Goal: Find specific page/section: Find specific page/section

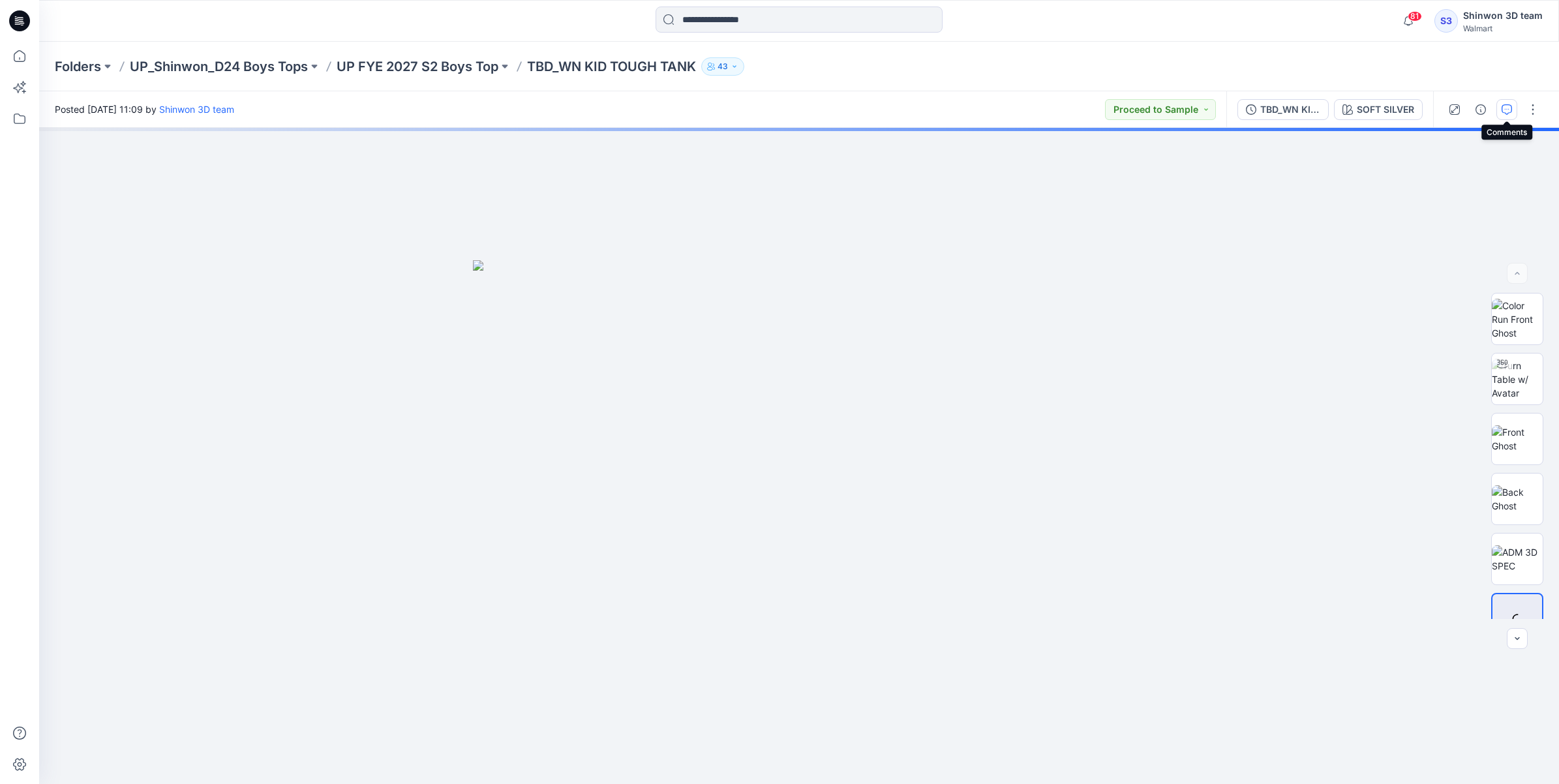
click at [1511, 109] on icon "button" at bounding box center [1507, 109] width 11 height 11
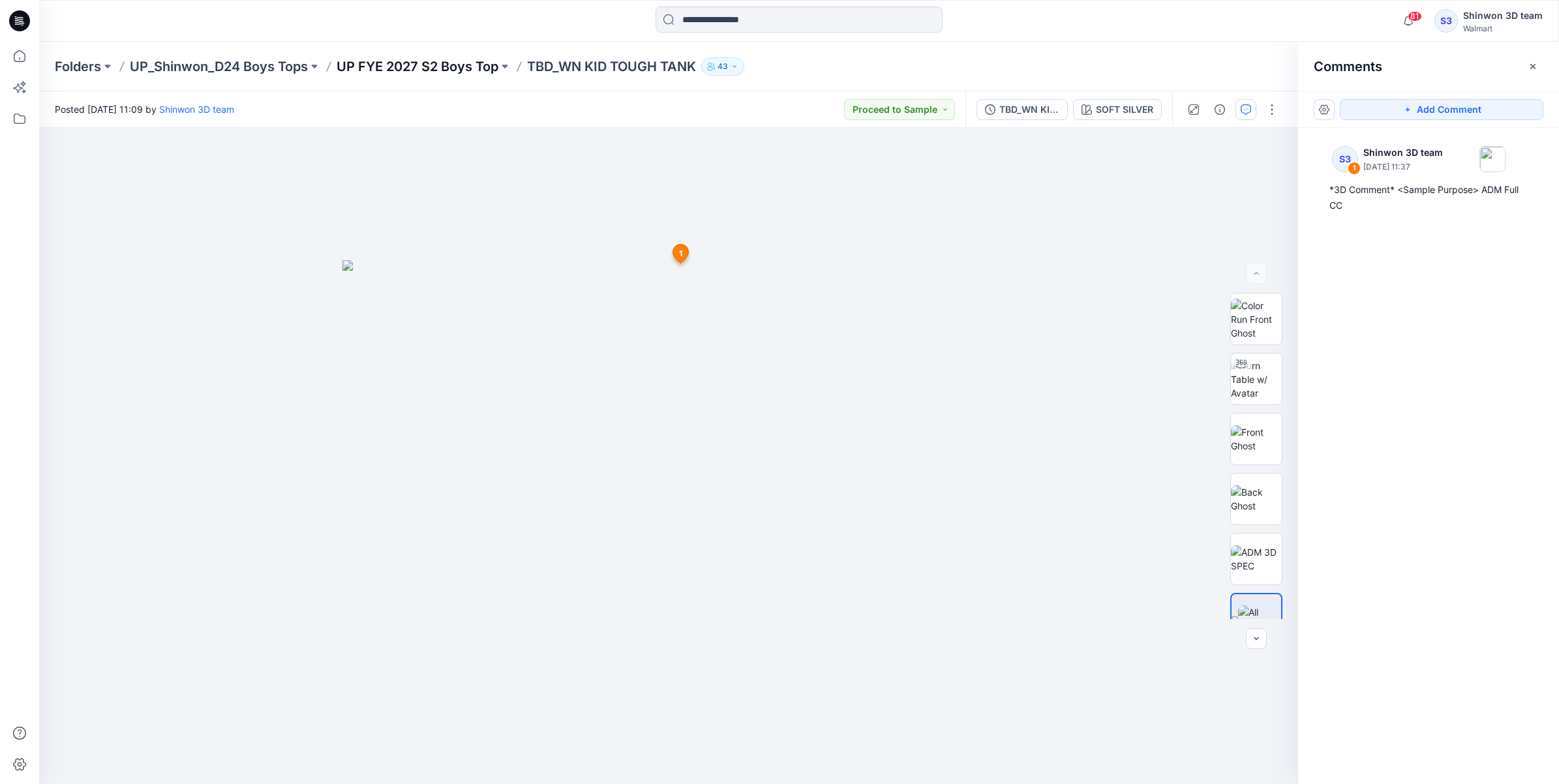
click at [395, 72] on p "UP FYE 2027 S2 Boys Top" at bounding box center [417, 67] width 161 height 18
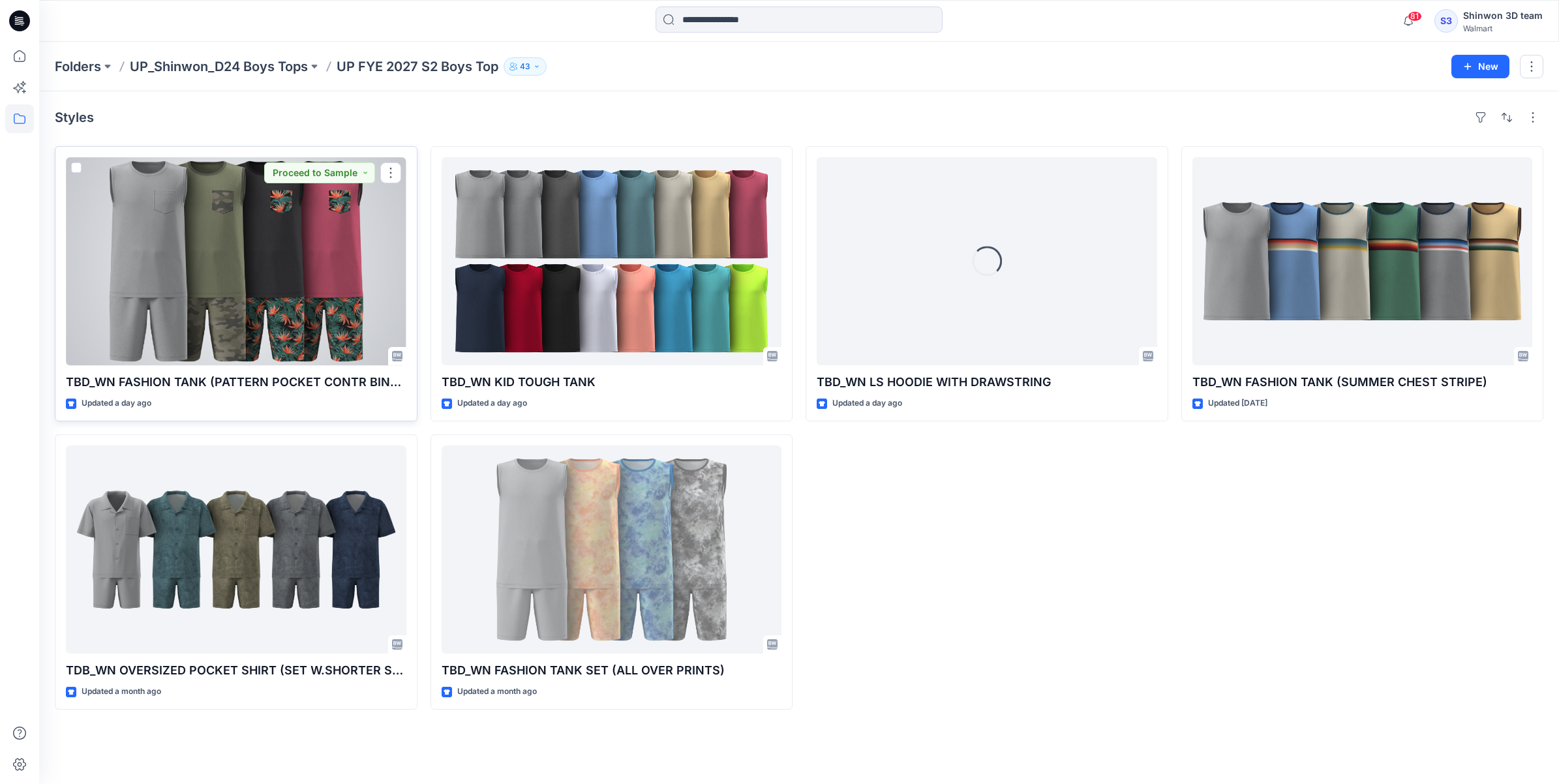
click at [297, 279] on div at bounding box center [236, 261] width 340 height 208
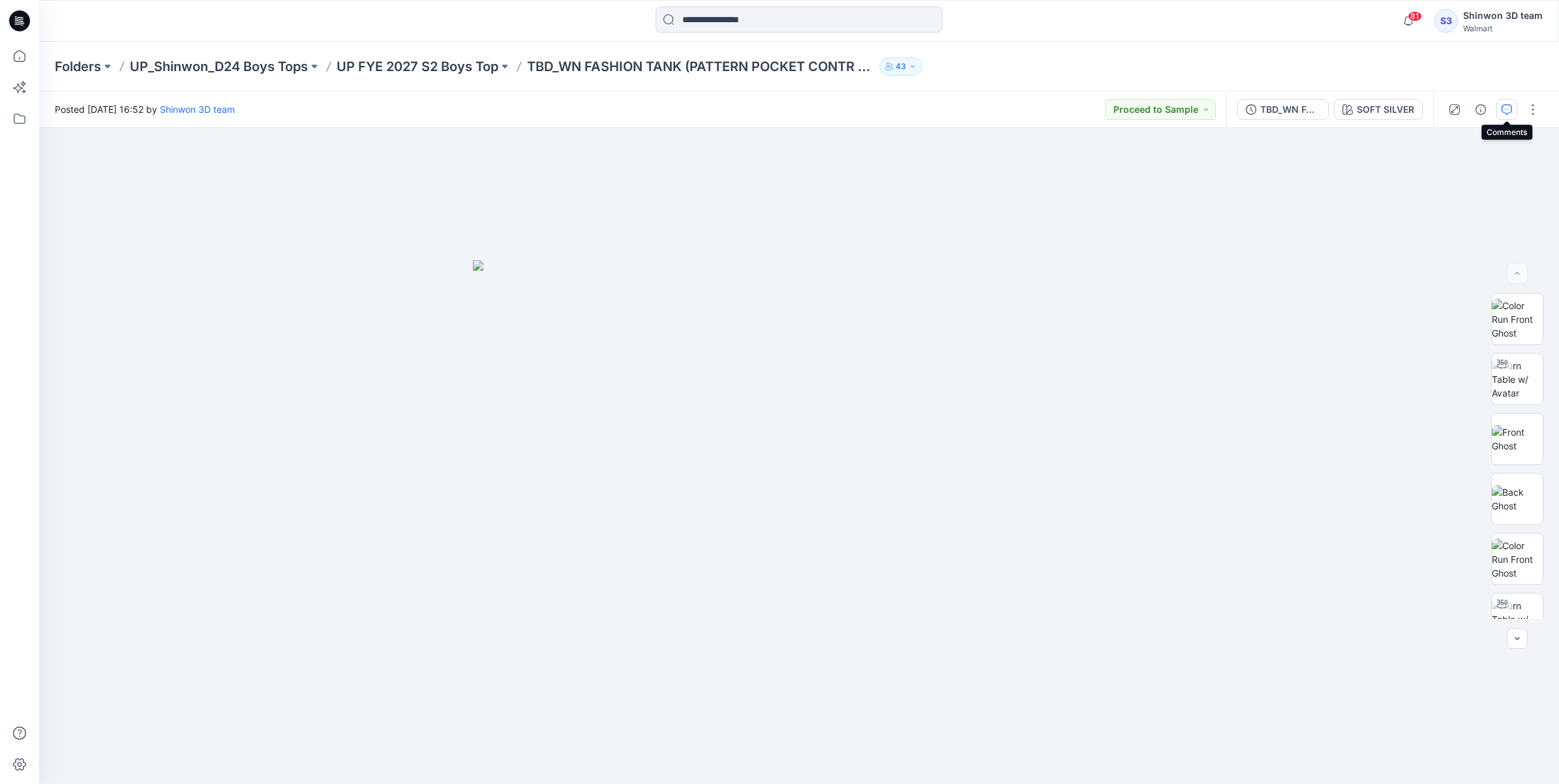
click at [1515, 106] on button "button" at bounding box center [1506, 109] width 21 height 21
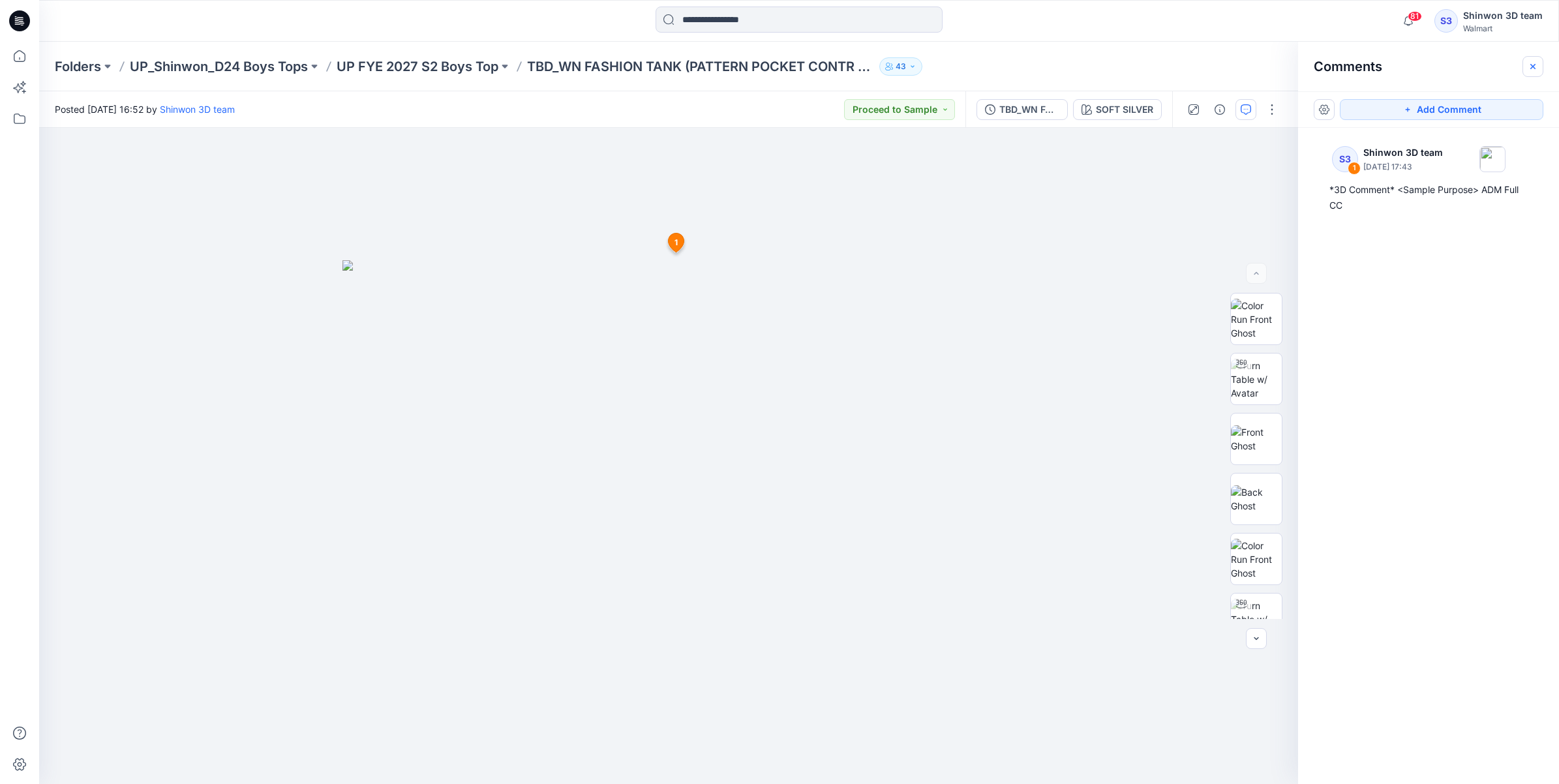
click at [1532, 62] on icon "button" at bounding box center [1532, 67] width 11 height 11
